Goal: Browse casually

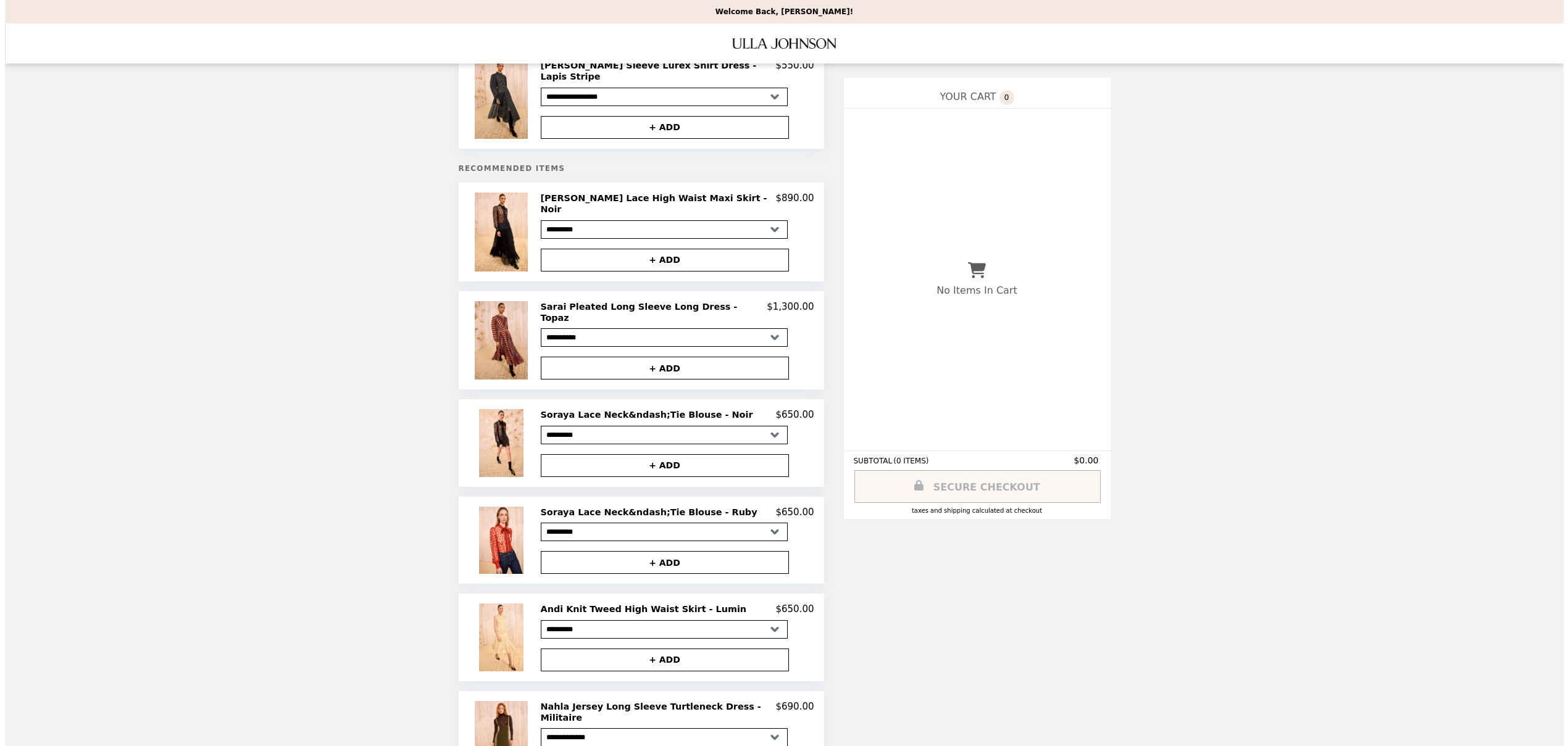
scroll to position [110, 0]
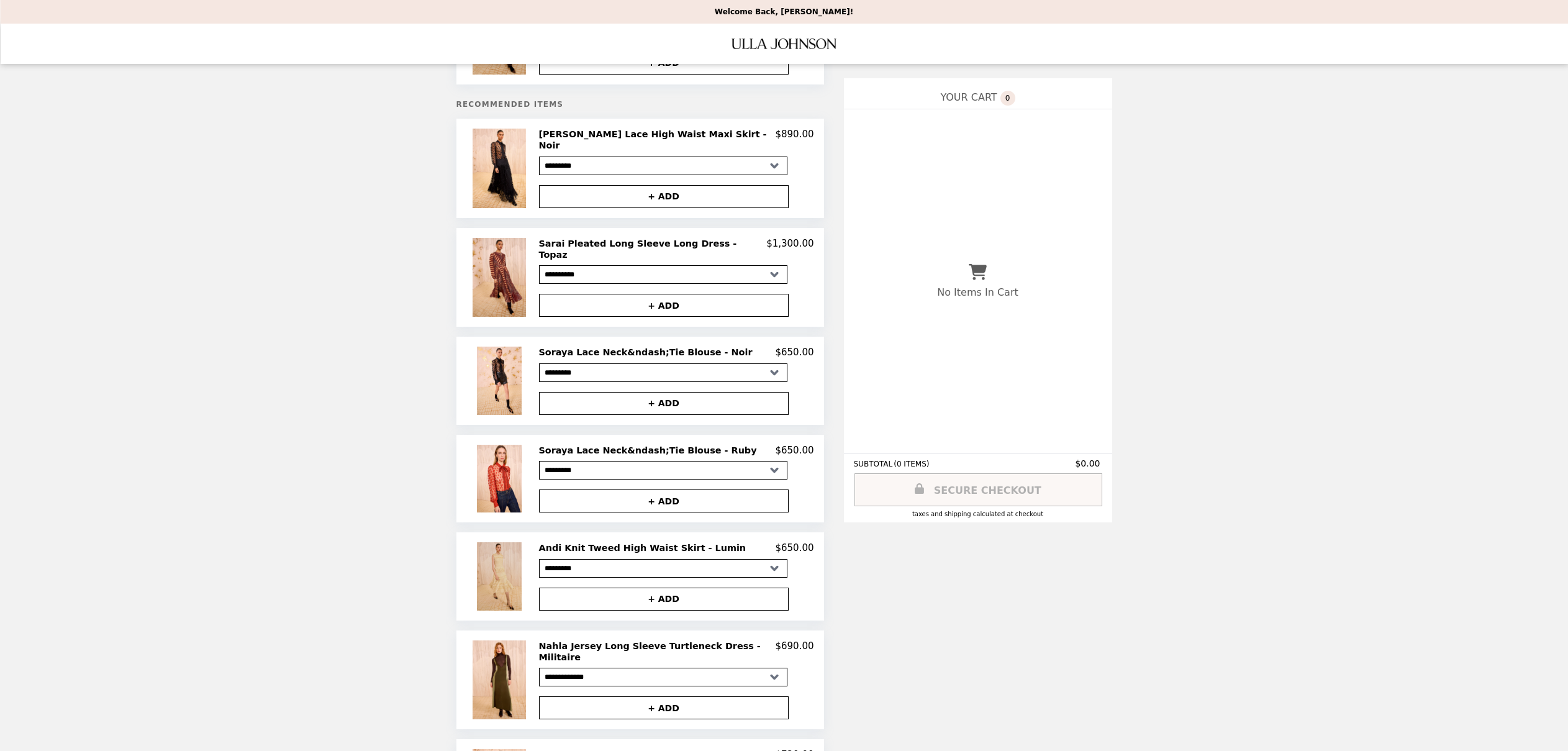
click at [500, 543] on img at bounding box center [501, 576] width 48 height 68
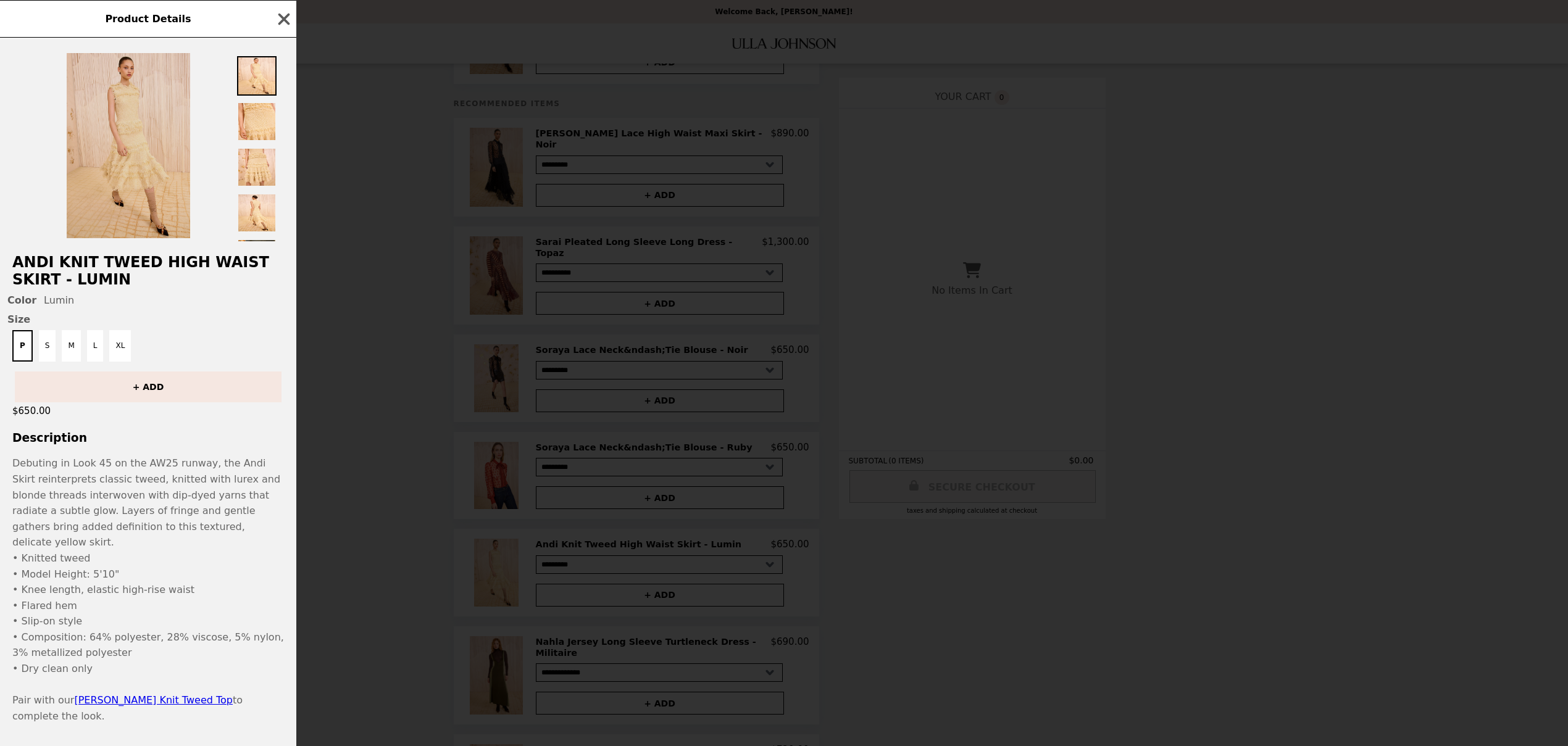
click at [145, 132] on img at bounding box center [128, 145] width 123 height 185
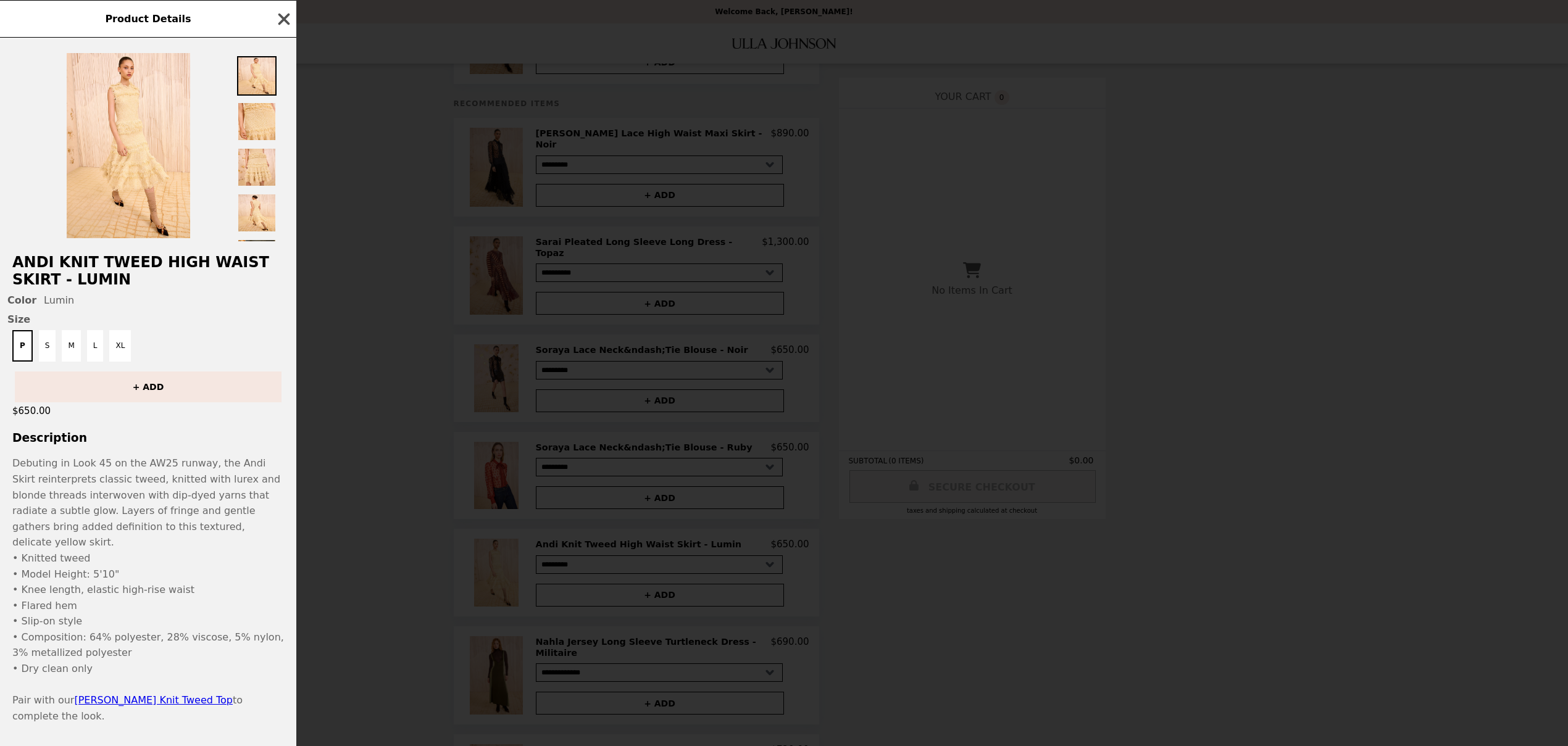
click at [292, 24] on icon "button" at bounding box center [283, 19] width 19 height 19
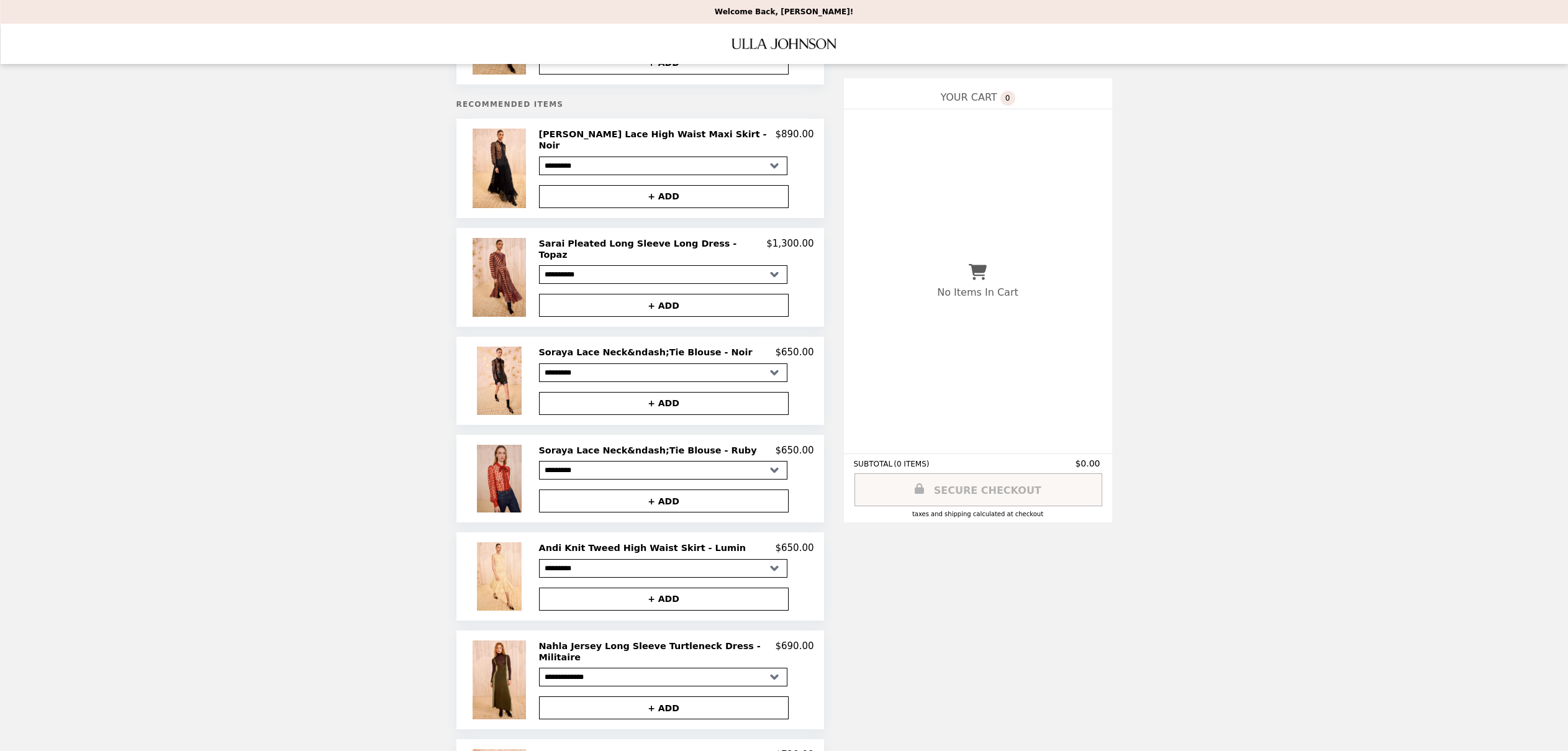
click at [498, 445] on img at bounding box center [501, 478] width 48 height 68
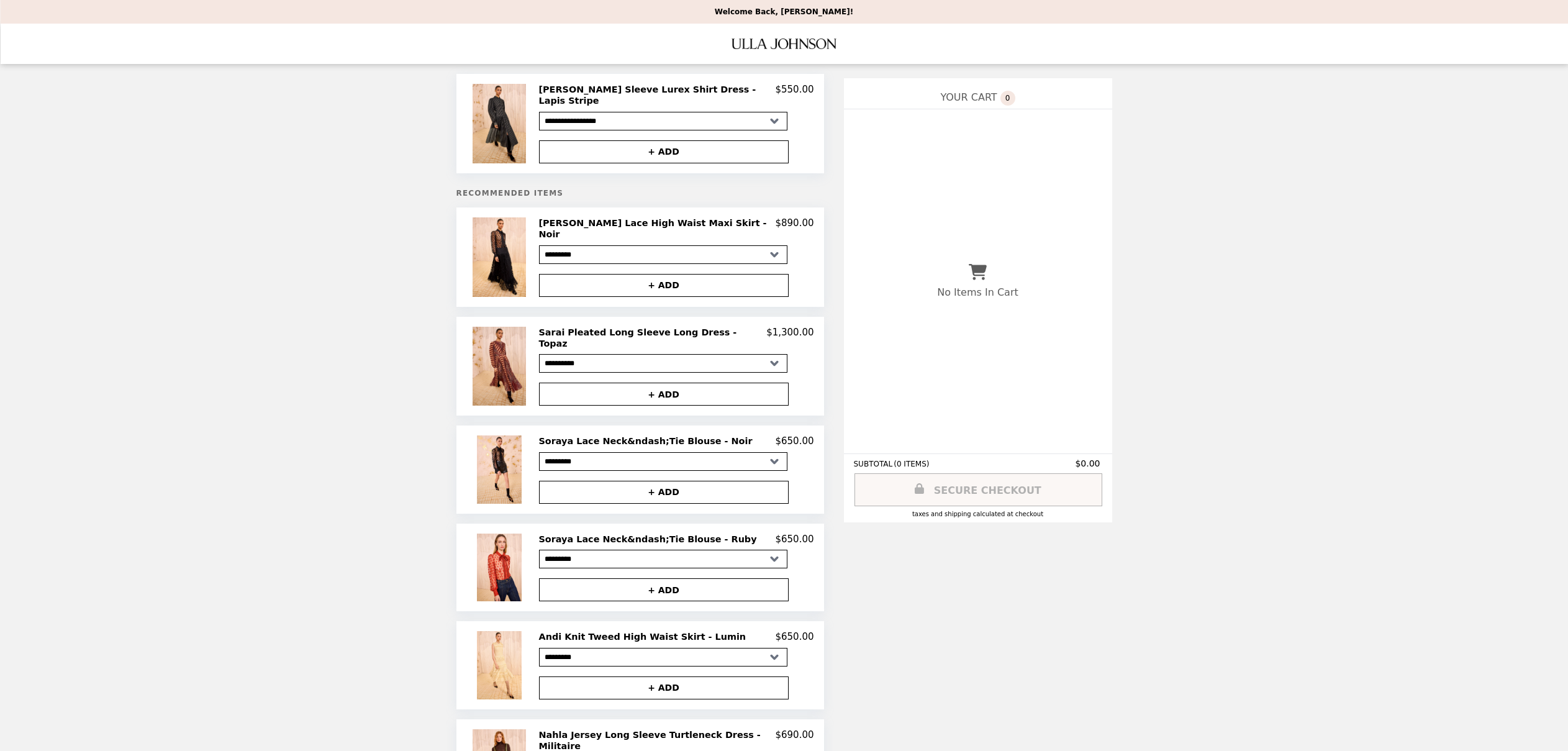
scroll to position [115, 0]
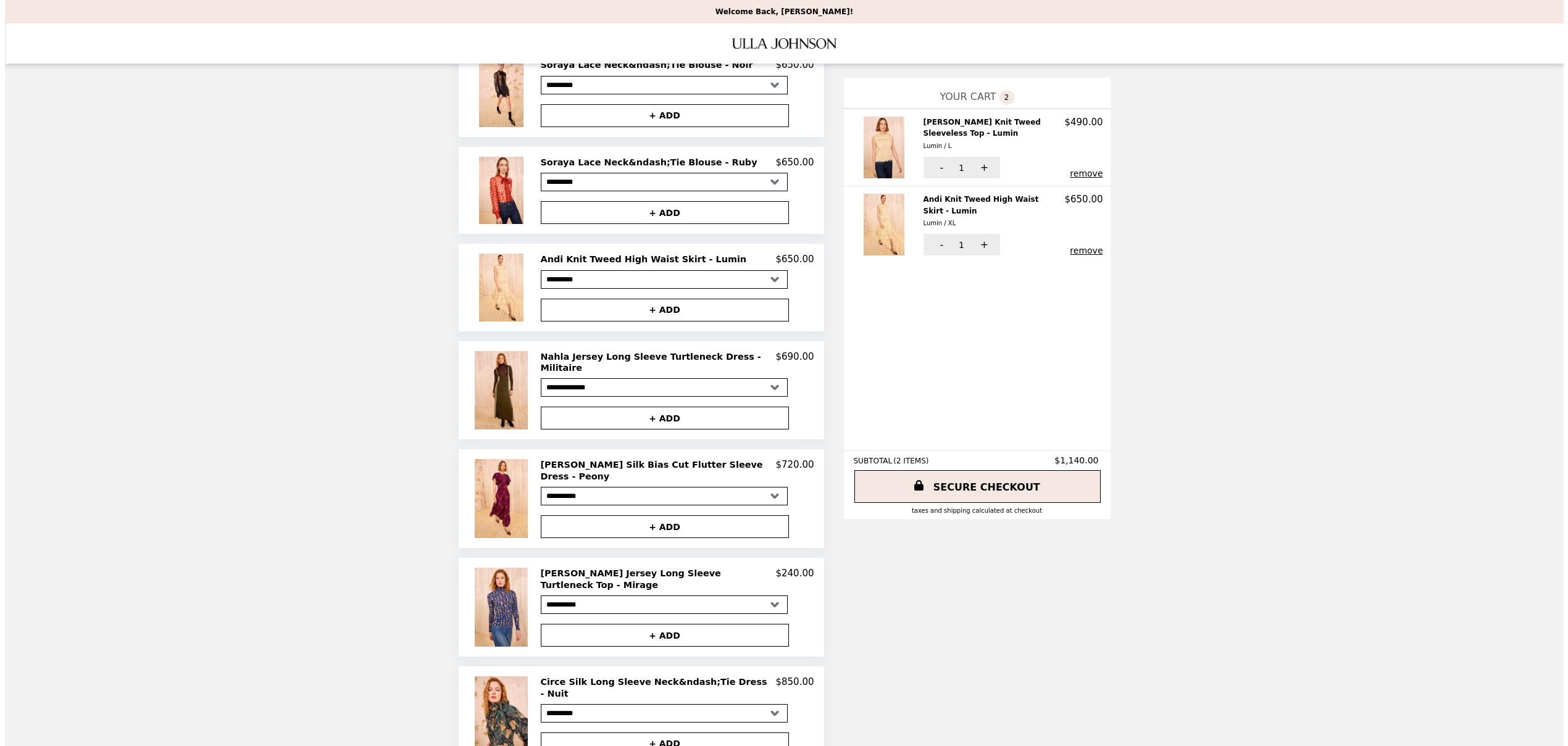
scroll to position [441, 0]
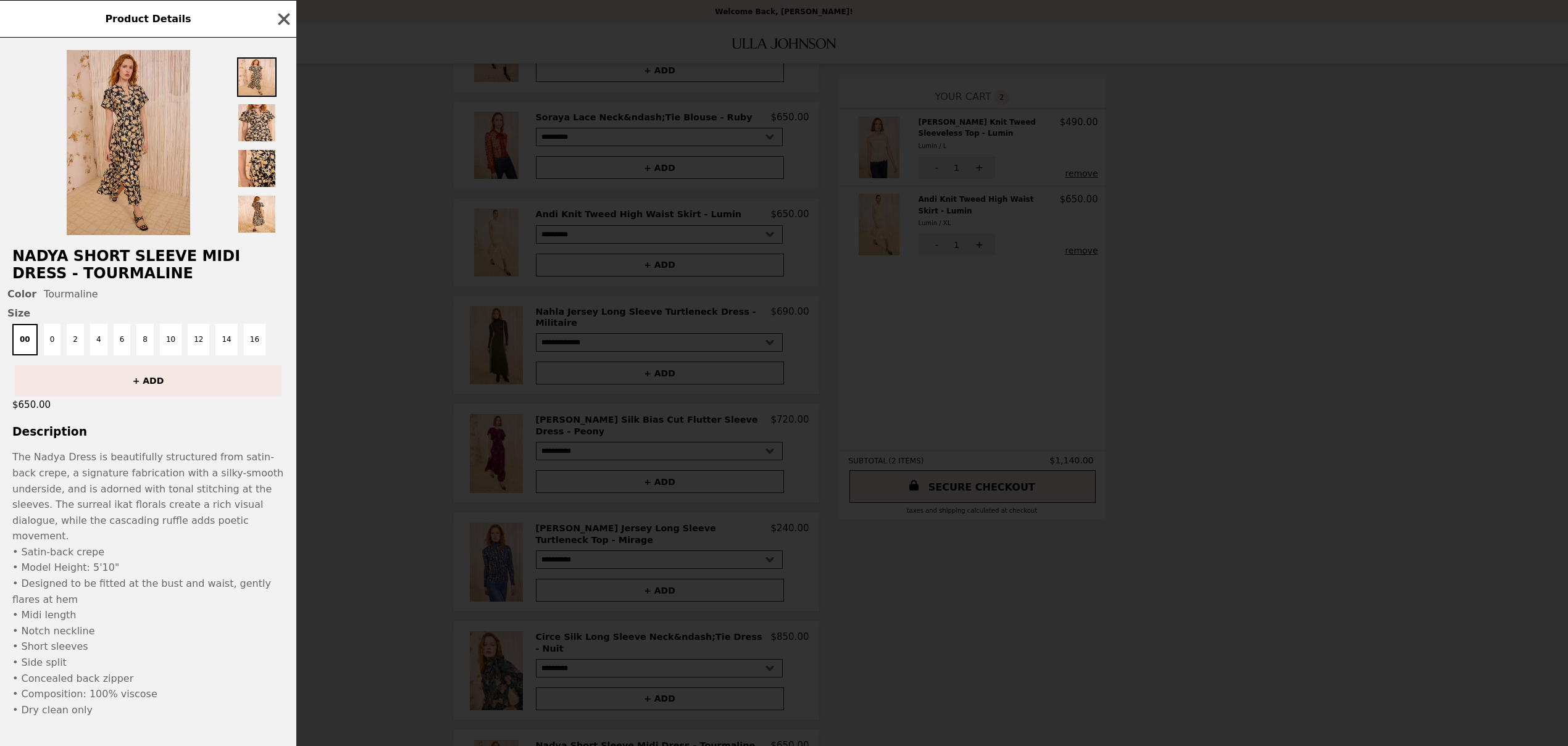
click at [132, 157] on img at bounding box center [128, 143] width 123 height 185
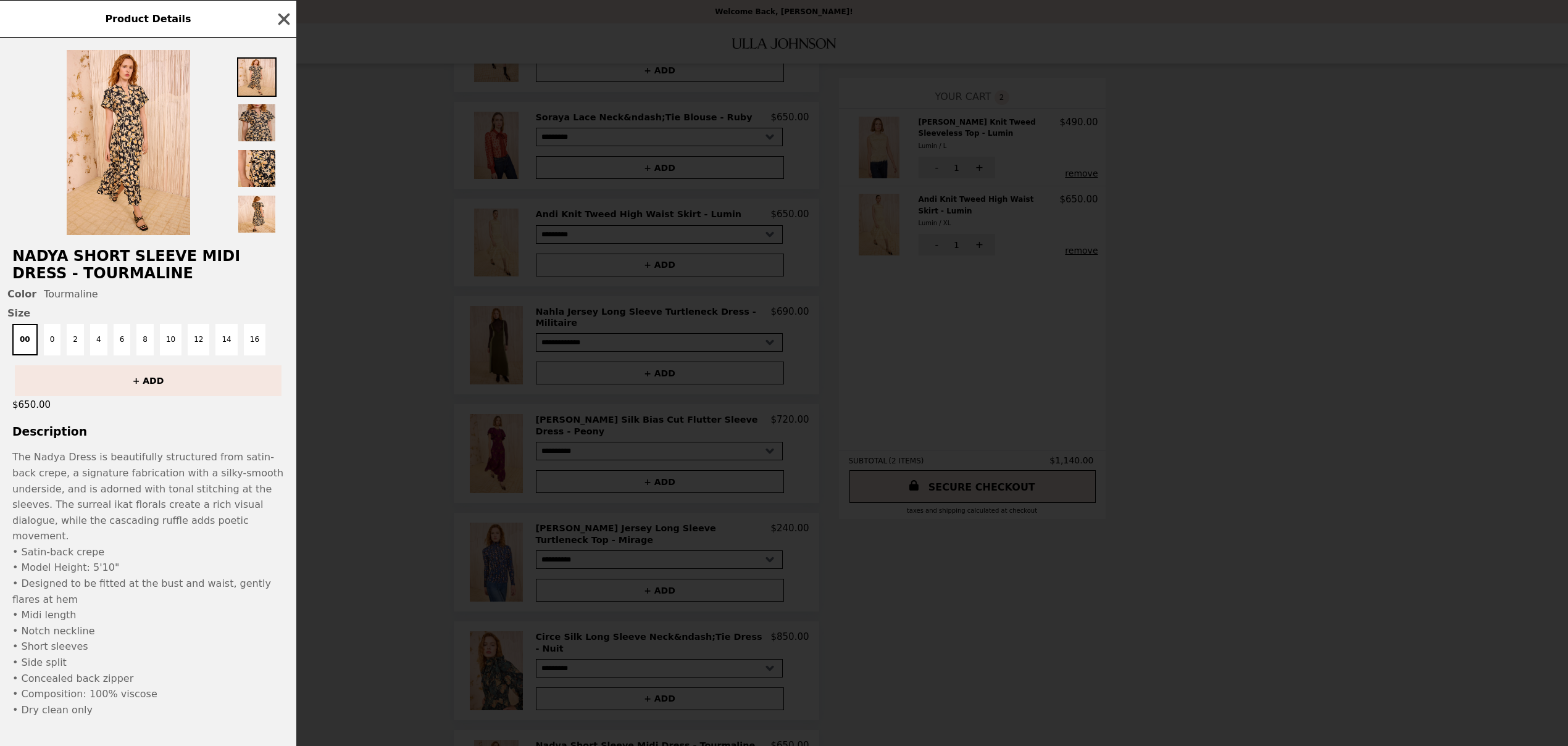
click at [248, 127] on img at bounding box center [257, 123] width 40 height 40
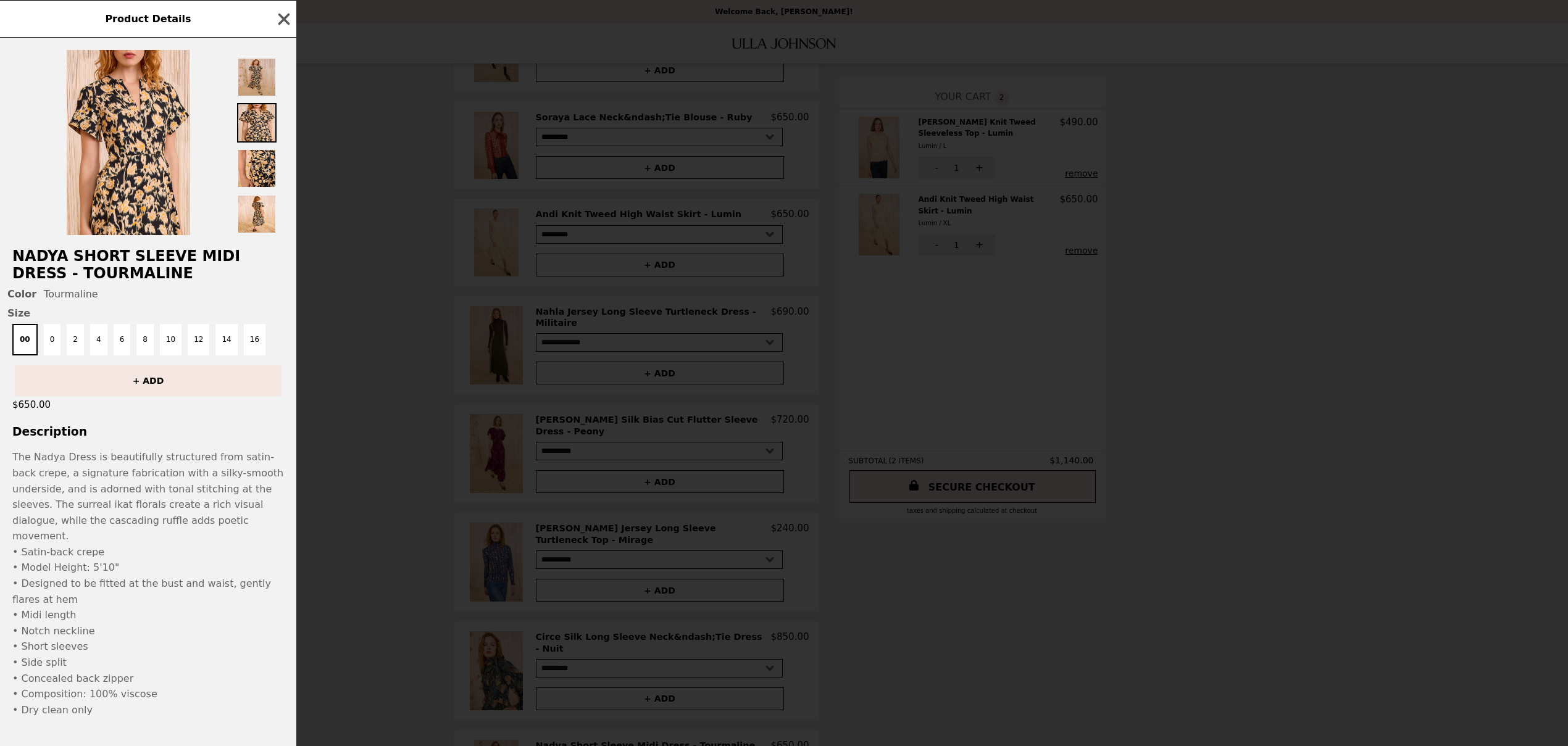
click at [253, 81] on img at bounding box center [257, 77] width 40 height 40
